Goal: Task Accomplishment & Management: Use online tool/utility

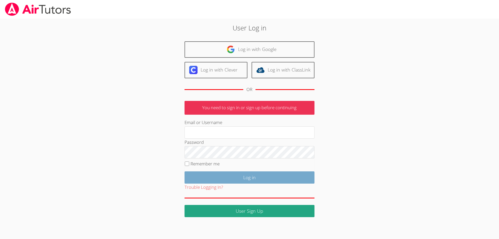
type input "[EMAIL_ADDRESS][DOMAIN_NAME]"
click at [251, 177] on input "Log in" at bounding box center [250, 177] width 130 height 12
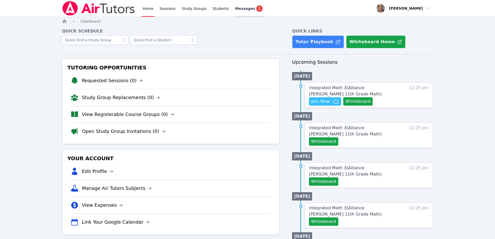
click at [235, 5] on link "Messages 1" at bounding box center [249, 8] width 30 height 17
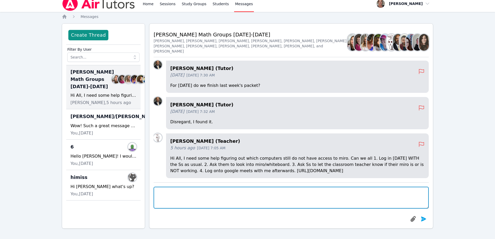
scroll to position [-208, 0]
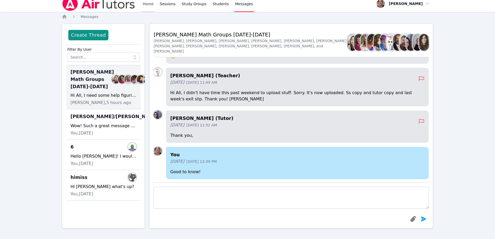
click at [148, 4] on link "Home" at bounding box center [148, 3] width 13 height 17
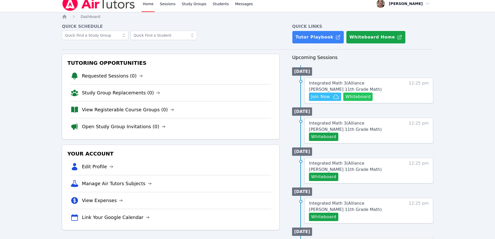
click at [363, 98] on button "Whiteboard" at bounding box center [358, 97] width 29 height 8
click at [319, 96] on span "Join Now" at bounding box center [320, 97] width 19 height 6
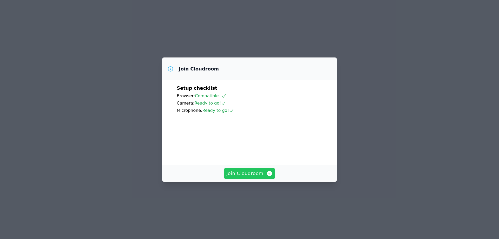
click at [243, 177] on span "Join Cloudroom" at bounding box center [250, 173] width 47 height 7
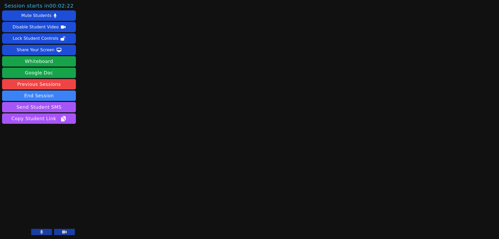
click at [68, 232] on button at bounding box center [64, 232] width 21 height 6
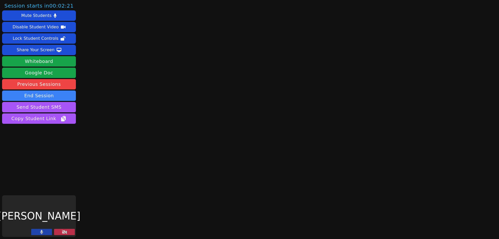
click at [44, 233] on button at bounding box center [41, 232] width 21 height 6
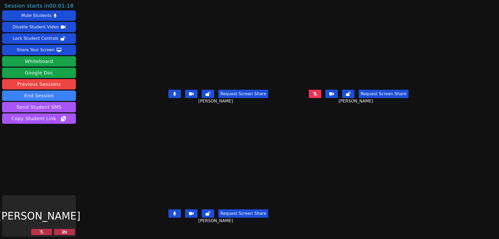
click at [63, 230] on icon at bounding box center [64, 232] width 5 height 4
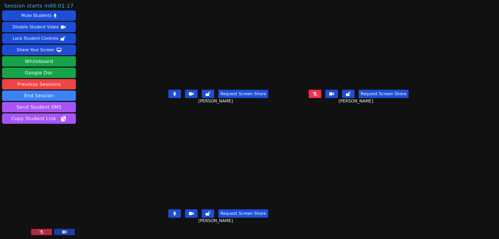
click at [42, 232] on icon at bounding box center [41, 232] width 5 height 4
click at [37, 49] on div "Share Your Screen" at bounding box center [36, 50] width 38 height 8
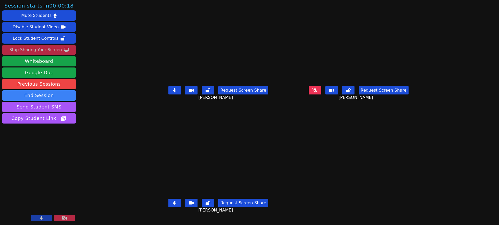
click at [318, 93] on icon at bounding box center [315, 90] width 5 height 4
click at [46, 50] on div "Stop Sharing Your Screen" at bounding box center [35, 50] width 53 height 8
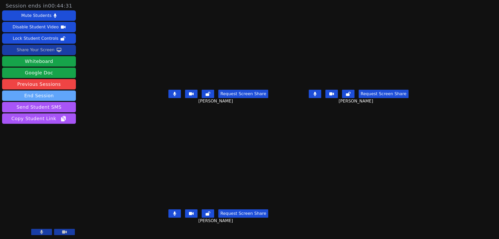
click at [30, 95] on button "End Session" at bounding box center [39, 96] width 74 height 10
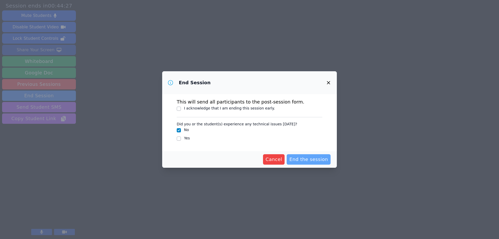
click at [303, 157] on span "End the session" at bounding box center [308, 159] width 39 height 7
click at [179, 108] on input "I acknowledge that I am ending this session early." at bounding box center [179, 109] width 4 height 4
checkbox input "true"
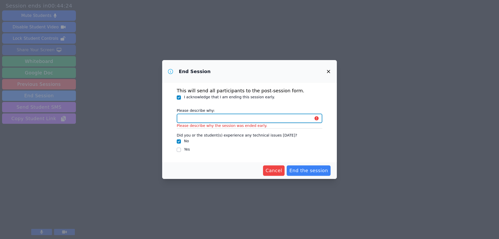
click at [201, 120] on input "Please describe why:" at bounding box center [250, 118] width 146 height 9
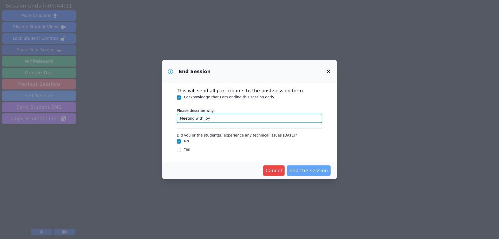
type input "Meeting with Joy"
click at [301, 171] on span "End the session" at bounding box center [308, 170] width 39 height 7
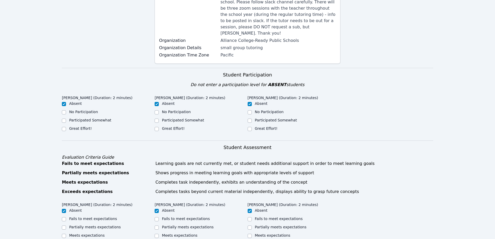
scroll to position [104, 0]
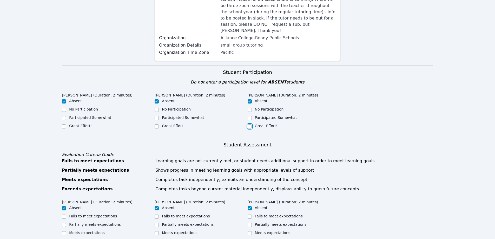
drag, startPoint x: 250, startPoint y: 120, endPoint x: 99, endPoint y: 102, distance: 151.7
click at [249, 124] on input "Great Effort!" at bounding box center [250, 126] width 4 height 4
checkbox input "true"
checkbox input "false"
click at [153, 123] on div "Great Effort!" at bounding box center [108, 126] width 93 height 6
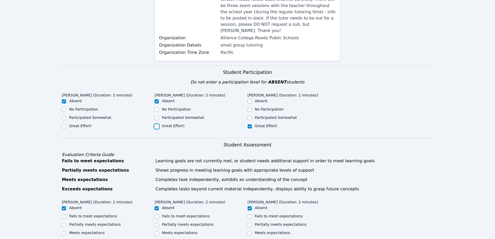
click at [158, 124] on input "Great Effort!" at bounding box center [157, 126] width 4 height 4
checkbox input "true"
checkbox input "false"
click at [64, 124] on input "Great Effort!" at bounding box center [64, 126] width 4 height 4
checkbox input "true"
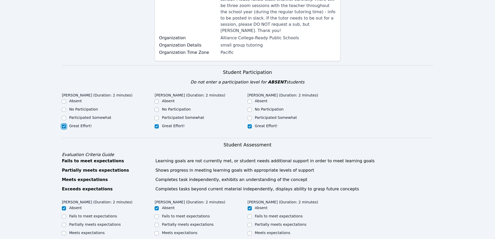
checkbox input "false"
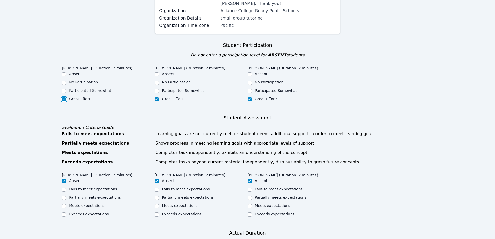
scroll to position [234, 0]
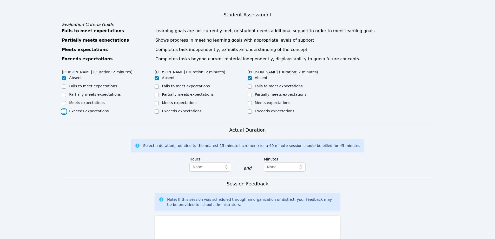
click at [64, 109] on input "Exceeds expectations" at bounding box center [64, 111] width 4 height 4
checkbox input "true"
checkbox input "false"
click at [63, 101] on input "Meets expectations" at bounding box center [64, 103] width 4 height 4
checkbox input "true"
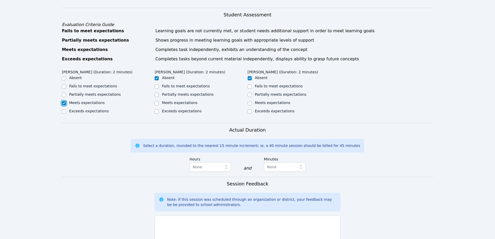
checkbox input "false"
click at [157, 101] on input "Meets expectations" at bounding box center [157, 103] width 4 height 4
checkbox input "true"
checkbox input "false"
click at [250, 101] on input "Meets expectations" at bounding box center [250, 103] width 4 height 4
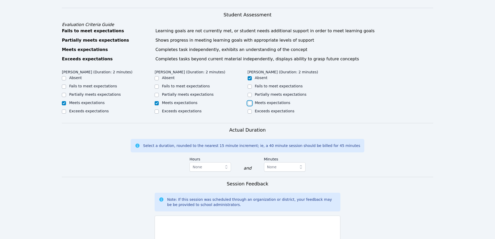
checkbox input "true"
checkbox input "false"
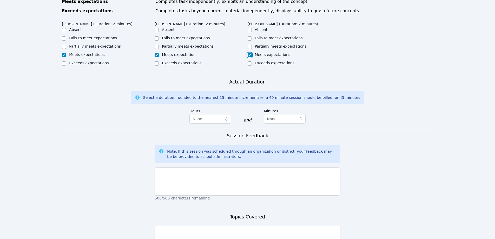
scroll to position [312, 0]
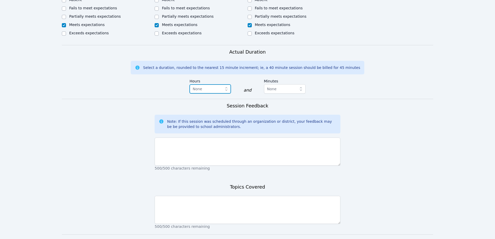
click at [220, 86] on span "None" at bounding box center [207, 89] width 28 height 6
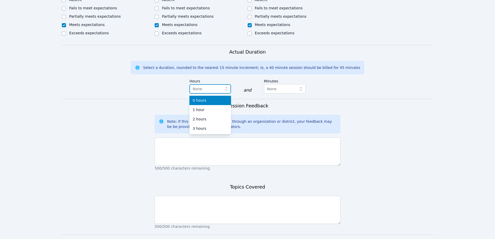
click at [200, 87] on span "None" at bounding box center [198, 89] width 10 height 4
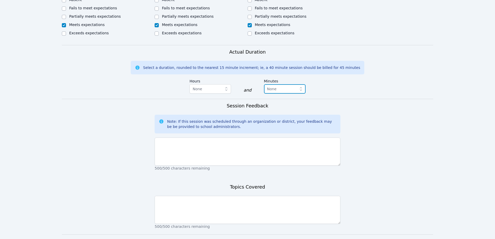
click at [287, 86] on span "None" at bounding box center [281, 89] width 28 height 6
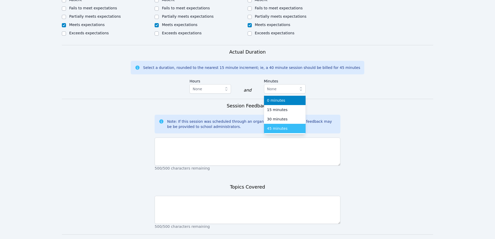
click at [278, 126] on span "45 minutes" at bounding box center [277, 128] width 21 height 5
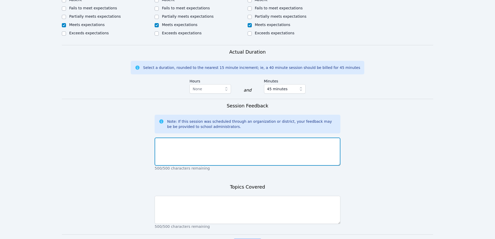
click at [196, 140] on textarea at bounding box center [248, 152] width 186 height 28
type textarea "great"
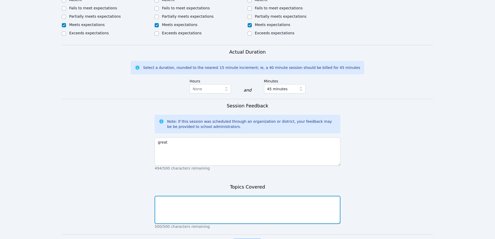
click at [167, 197] on textarea at bounding box center [248, 210] width 186 height 28
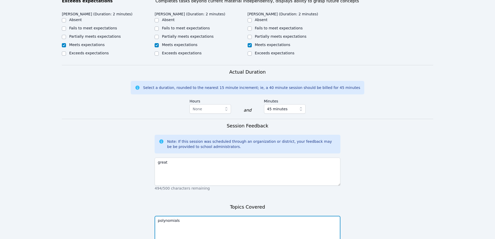
scroll to position [315, 0]
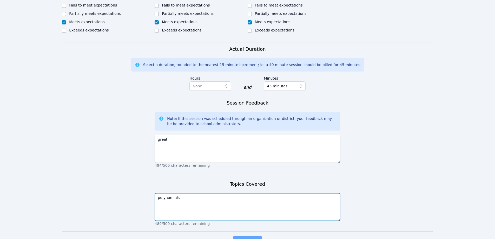
type textarea "polynomials"
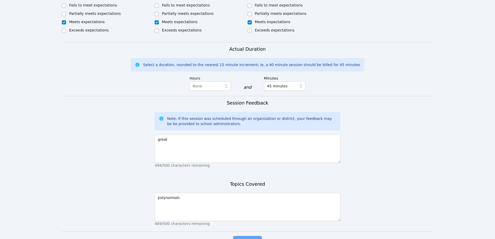
click at [241, 237] on span "Complete" at bounding box center [247, 240] width 23 height 7
